Goal: Communication & Community: Participate in discussion

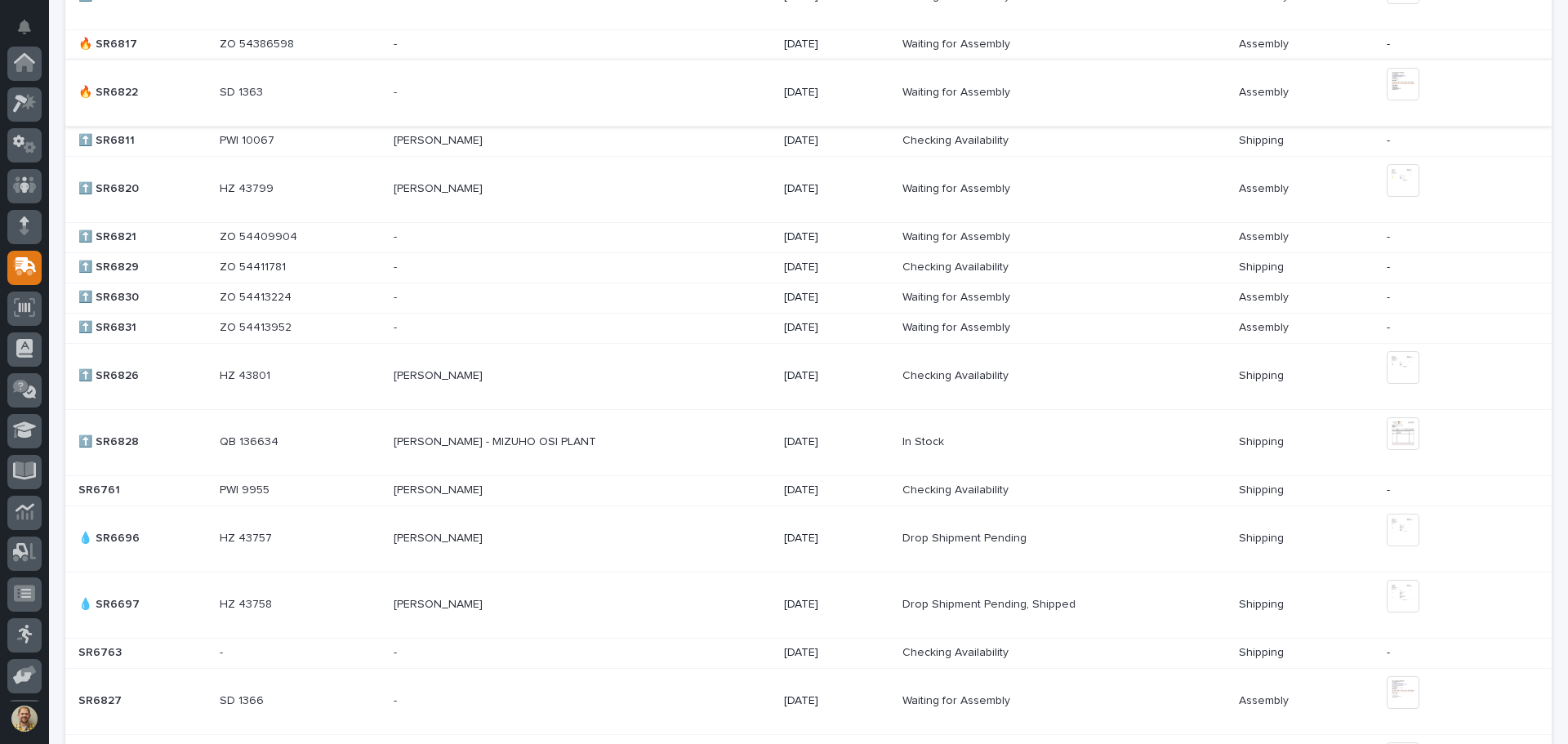
scroll to position [1061, 0]
click at [309, 440] on p at bounding box center [300, 441] width 161 height 14
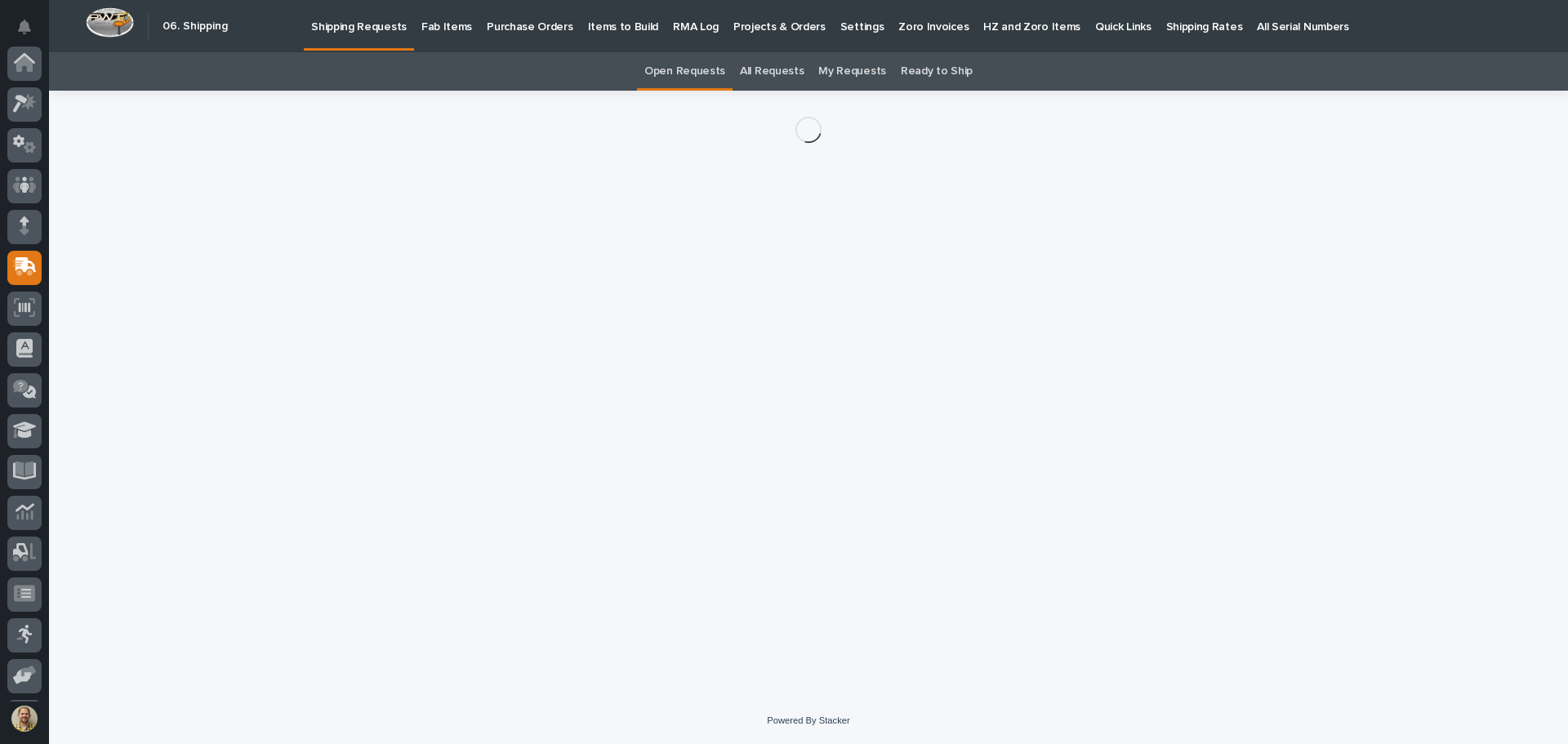
scroll to position [121, 0]
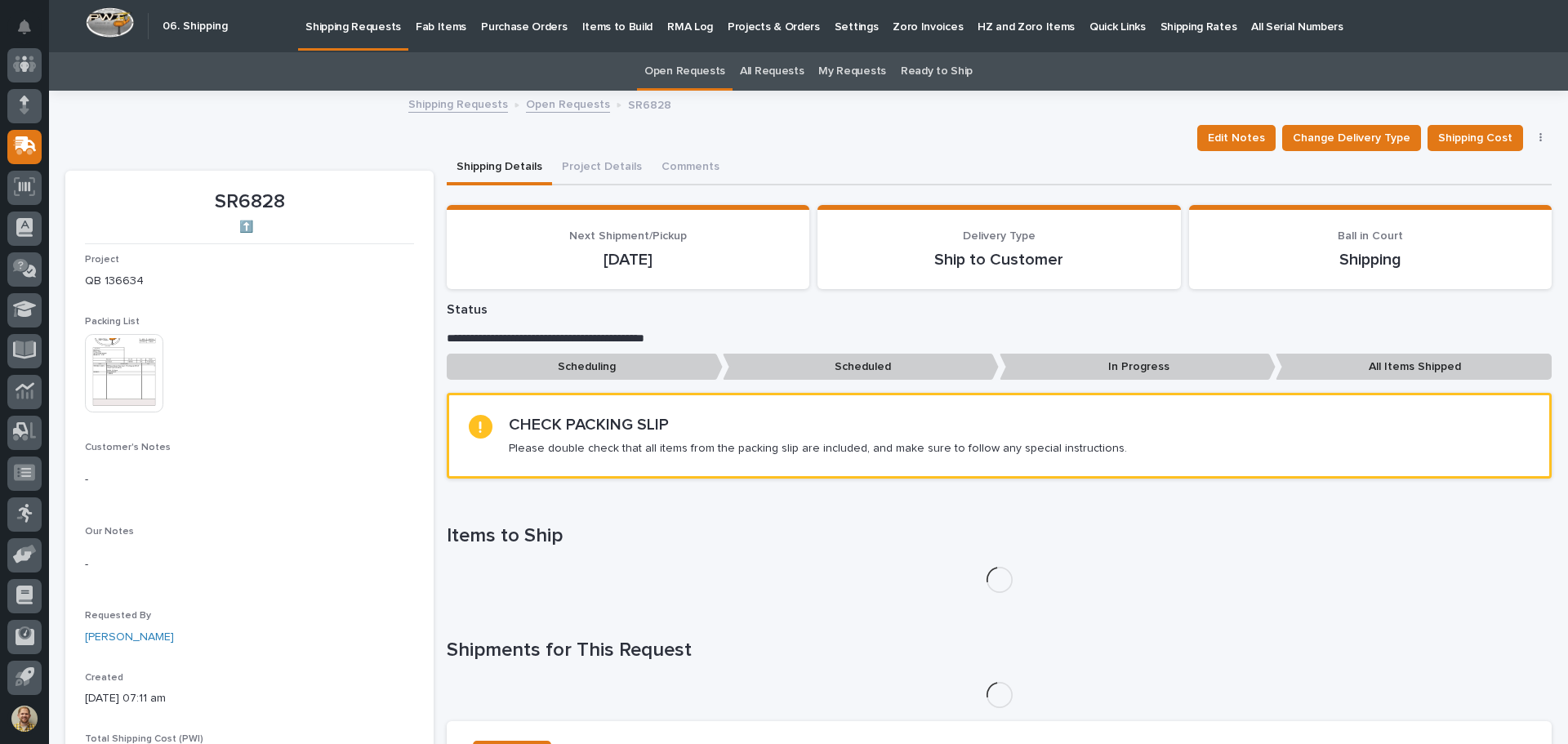
click at [156, 381] on img at bounding box center [124, 373] width 79 height 79
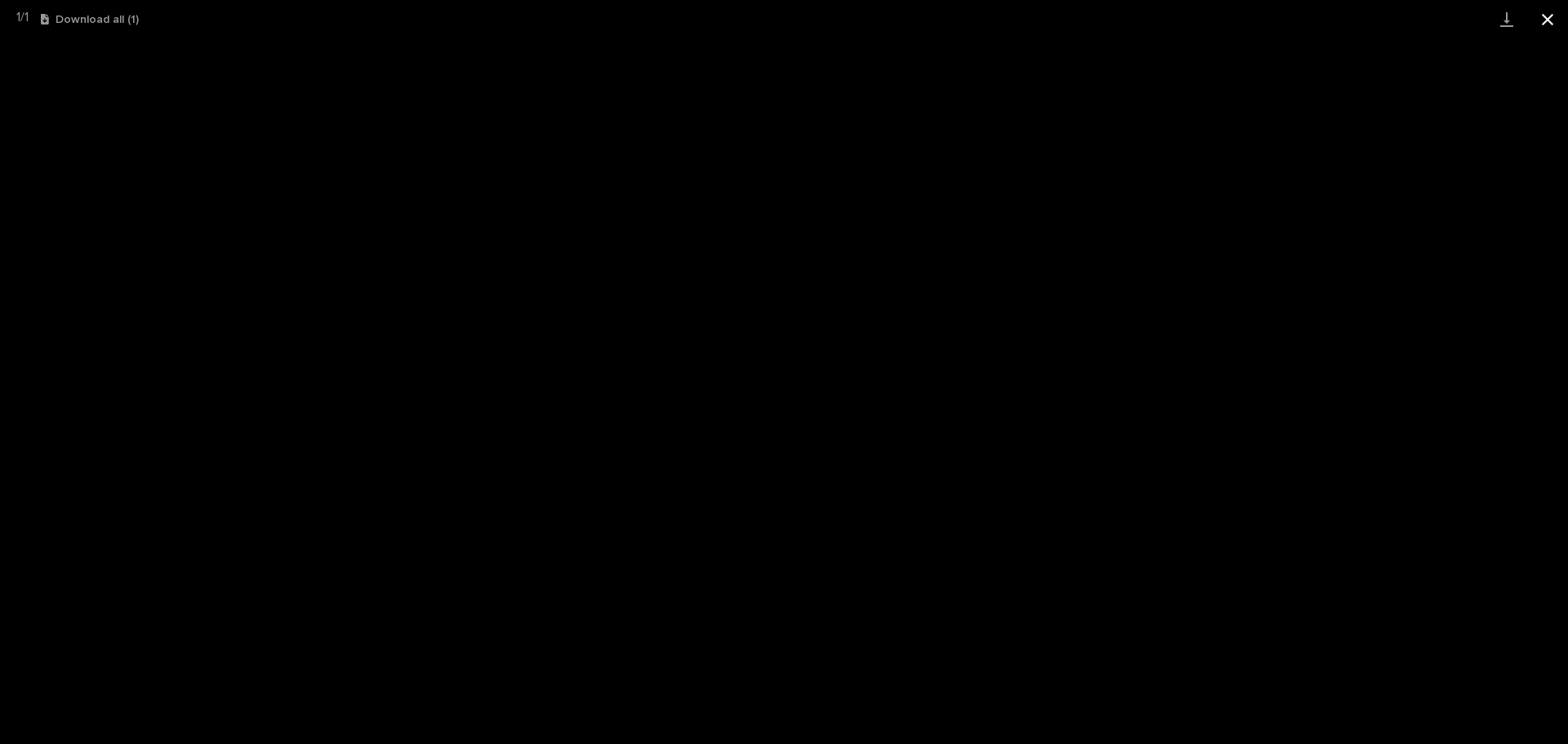
click at [1541, 19] on button "Close gallery" at bounding box center [1547, 19] width 41 height 38
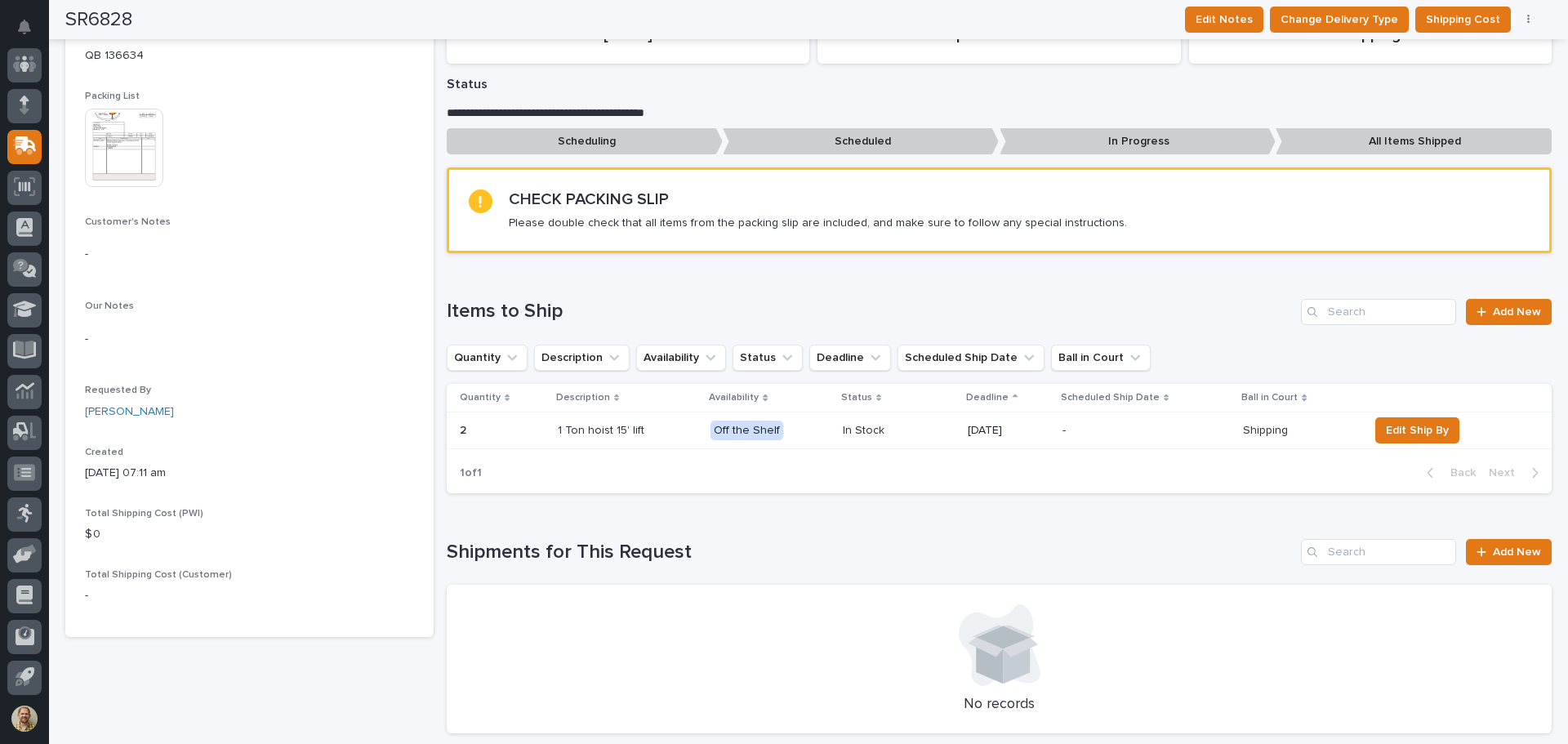
scroll to position [0, 0]
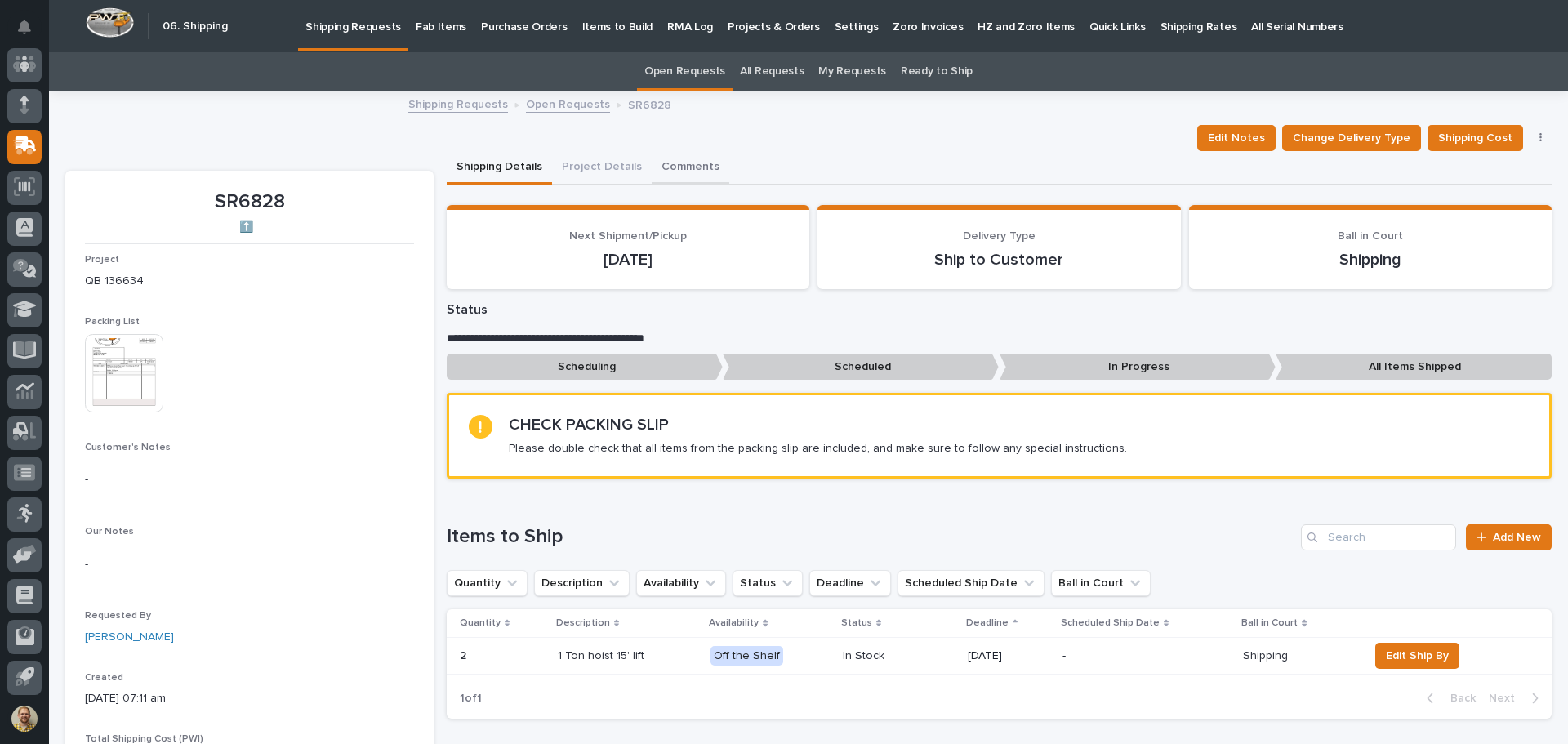
click at [698, 166] on button "Comments" at bounding box center [690, 168] width 78 height 34
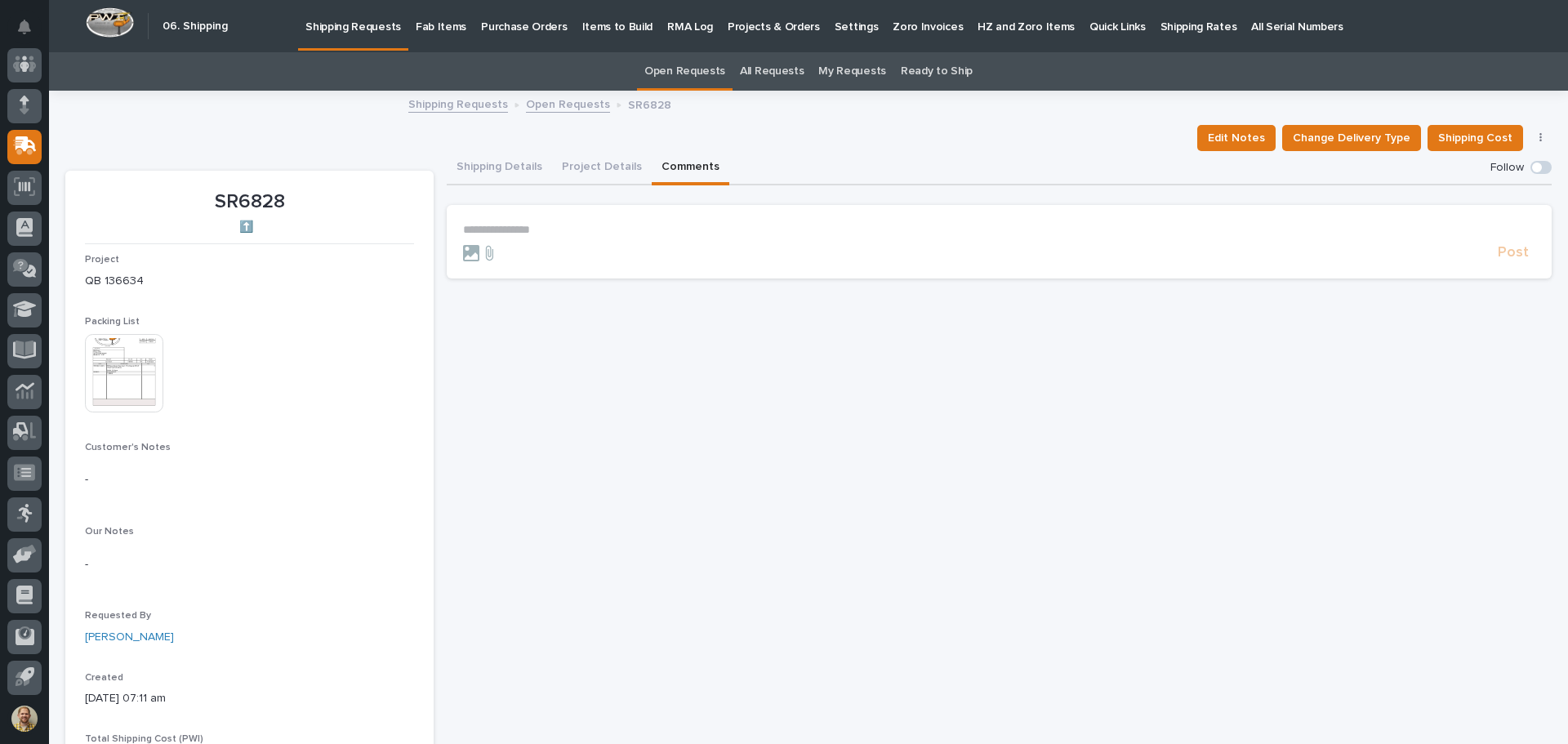
click at [626, 227] on p "**********" at bounding box center [998, 230] width 1072 height 14
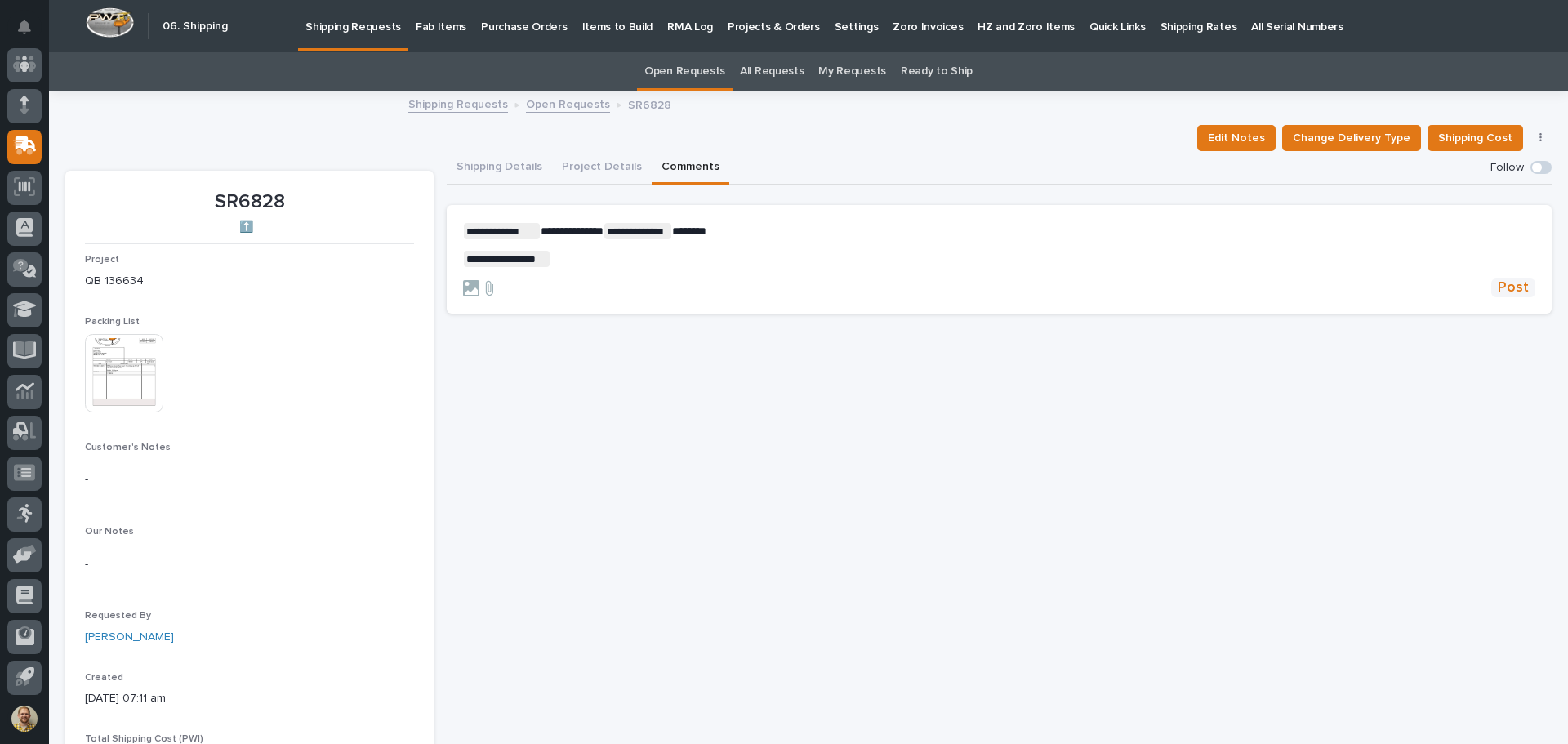
click at [1506, 287] on span "Post" at bounding box center [1513, 288] width 31 height 19
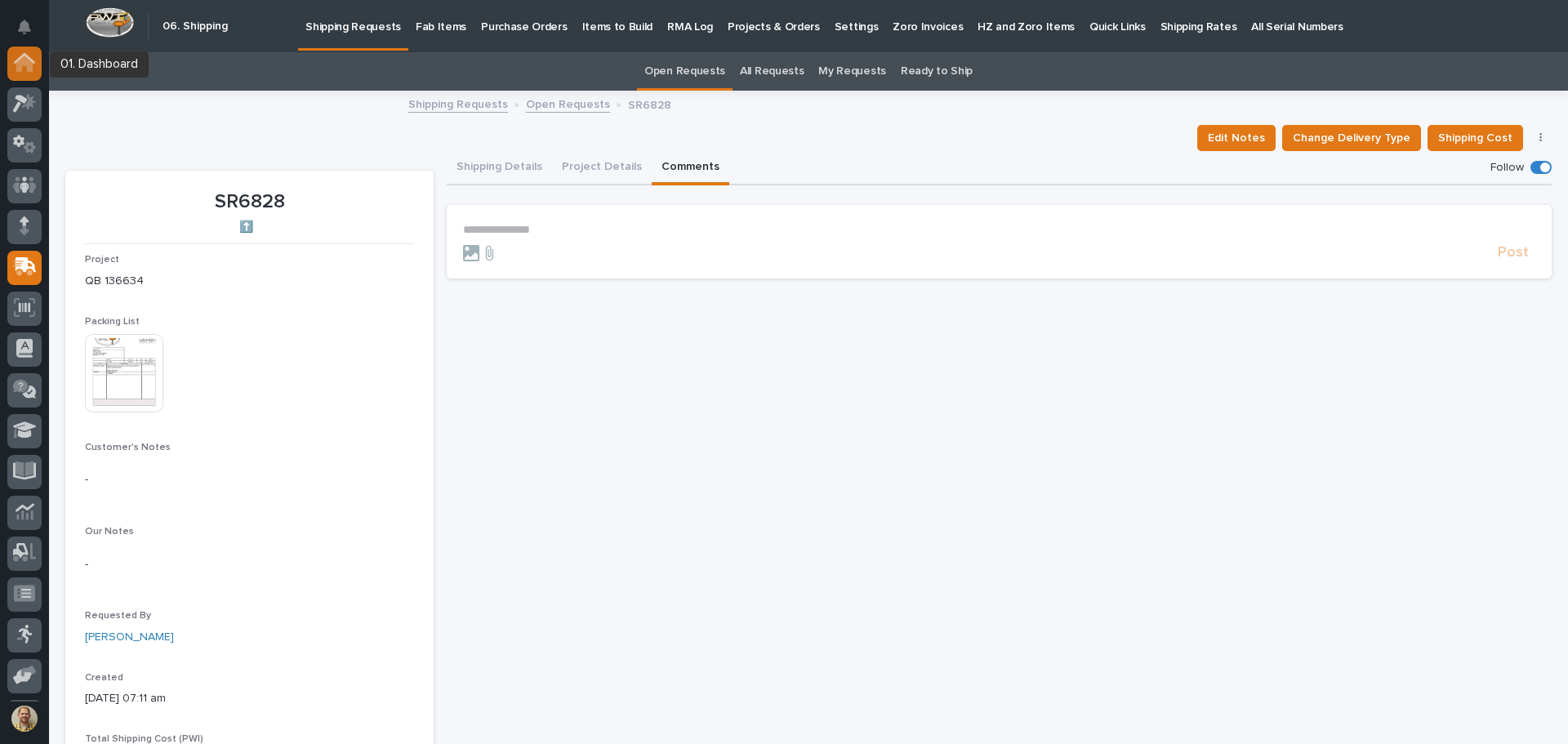
click at [34, 58] on icon at bounding box center [24, 62] width 21 height 19
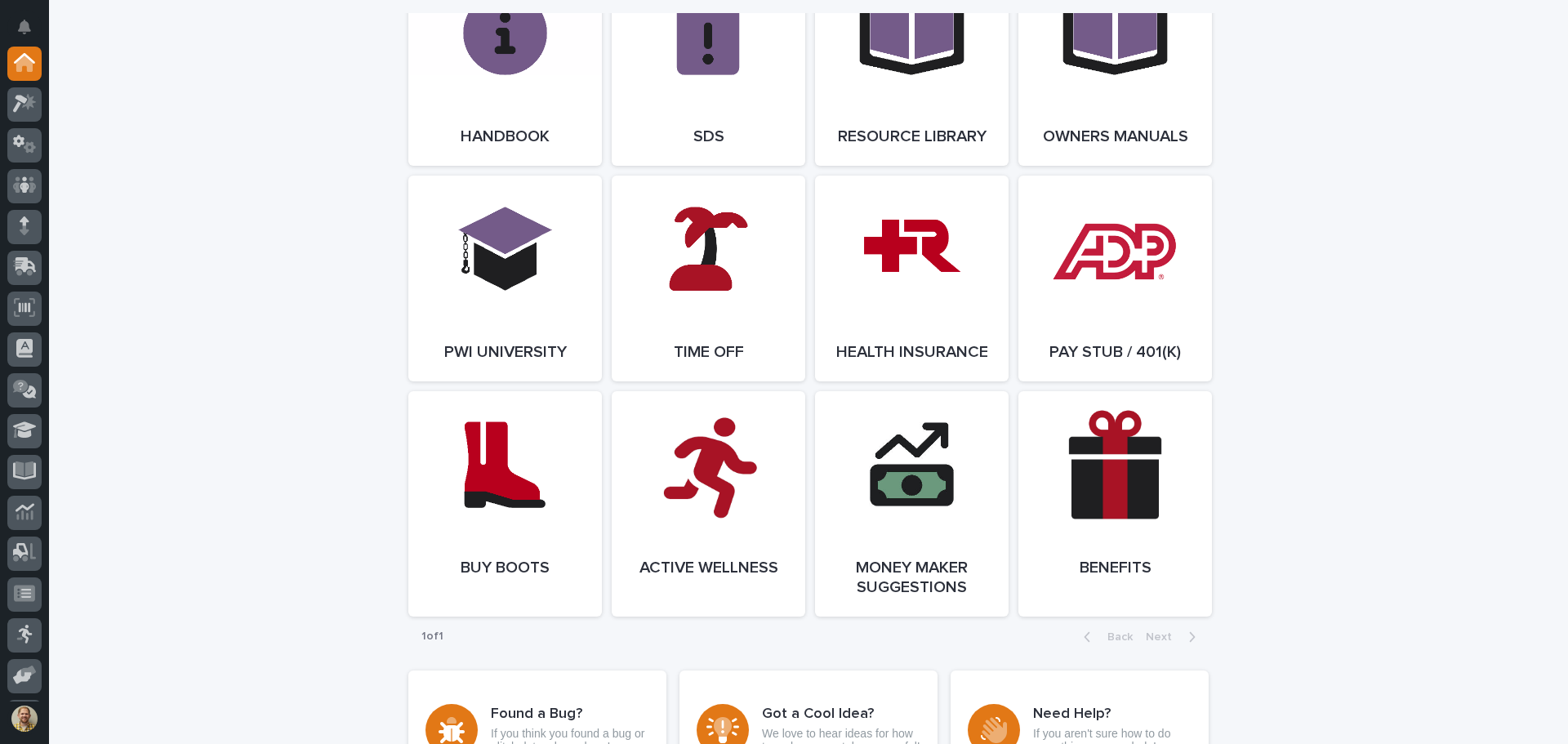
scroll to position [2343, 0]
